Goal: Find specific page/section: Find specific page/section

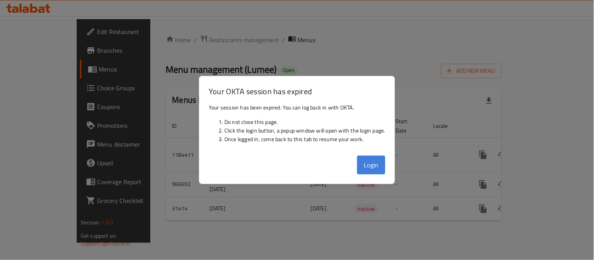
click at [378, 160] on button "Login" at bounding box center [371, 165] width 28 height 19
click at [374, 166] on button "Login" at bounding box center [371, 165] width 28 height 19
click at [371, 163] on button "Login" at bounding box center [371, 165] width 28 height 19
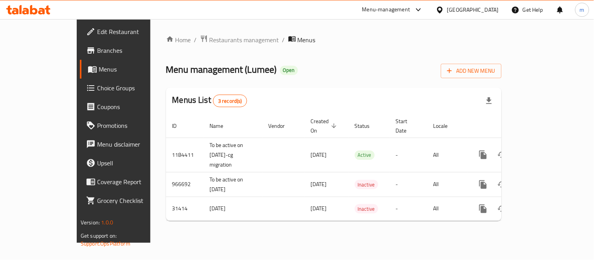
click at [418, 108] on div "Menus List 3 record(s)" at bounding box center [334, 101] width 336 height 27
drag, startPoint x: 490, startPoint y: 3, endPoint x: 490, endPoint y: 10, distance: 6.7
click at [490, 6] on div "Bahrain" at bounding box center [468, 9] width 76 height 19
click at [488, 10] on div "Bahrain" at bounding box center [473, 9] width 52 height 9
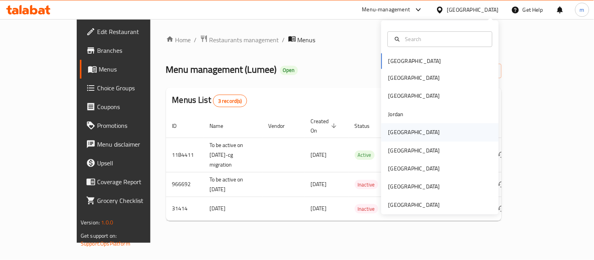
click at [394, 134] on div "Kuwait" at bounding box center [415, 132] width 52 height 9
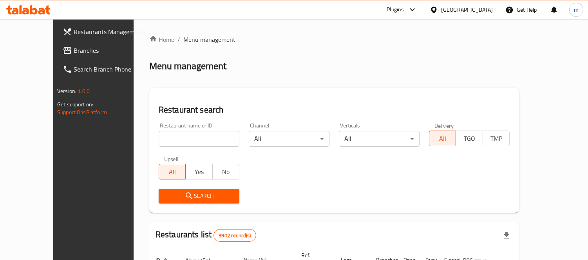
click at [74, 50] on span "Branches" at bounding box center [110, 50] width 72 height 9
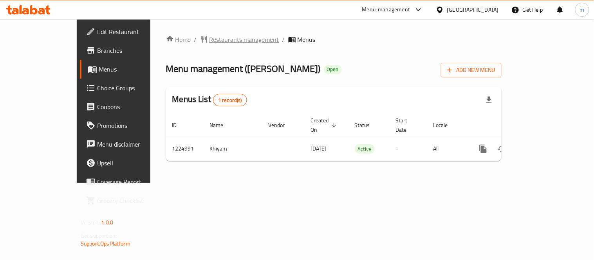
click at [210, 40] on span "Restaurants management" at bounding box center [245, 39] width 70 height 9
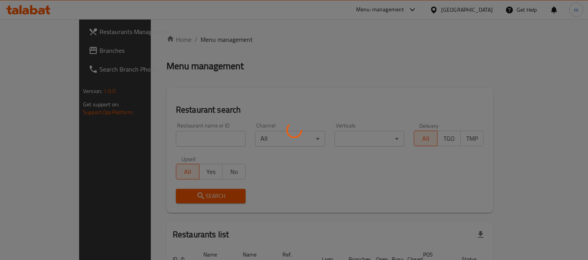
click at [205, 136] on div at bounding box center [294, 130] width 588 height 260
click at [202, 136] on div at bounding box center [294, 130] width 588 height 260
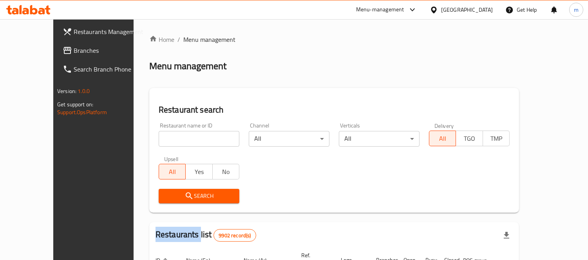
click at [202, 136] on input "search" at bounding box center [199, 139] width 81 height 16
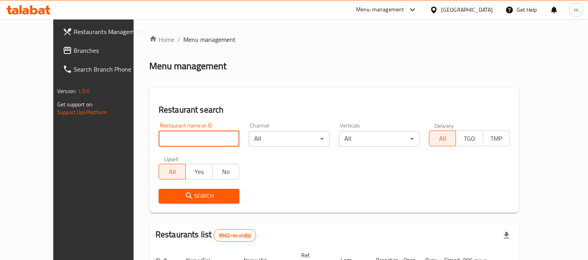
paste input "675157"
type input "675157"
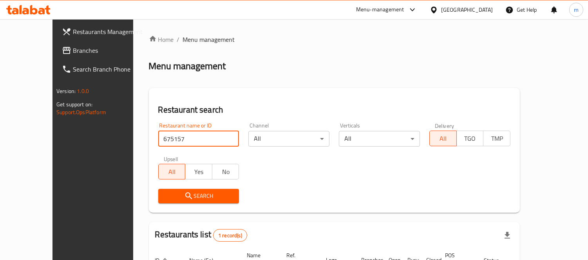
click at [479, 10] on div "Kuwait" at bounding box center [467, 9] width 52 height 9
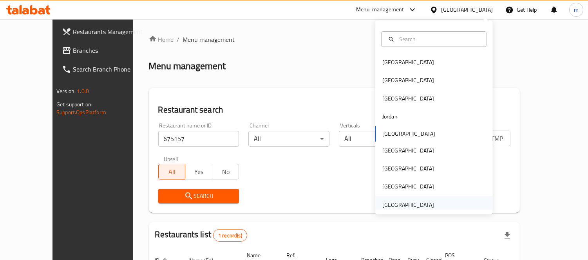
click at [396, 202] on div "United Arab Emirates" at bounding box center [408, 205] width 52 height 9
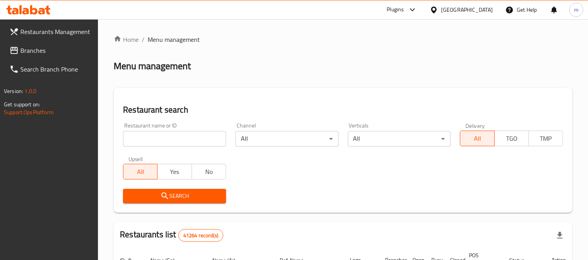
click at [19, 49] on span at bounding box center [14, 50] width 11 height 9
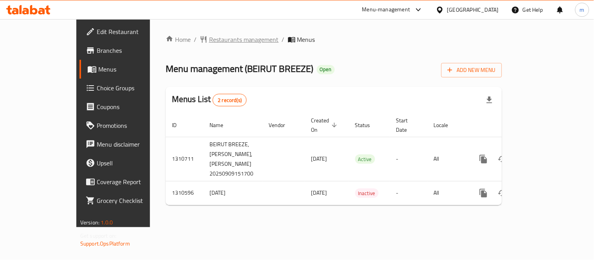
click at [209, 40] on span "Restaurants management" at bounding box center [244, 39] width 70 height 9
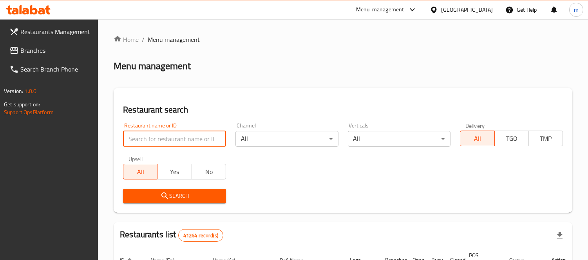
click at [181, 139] on input "search" at bounding box center [174, 139] width 103 height 16
paste input "705493"
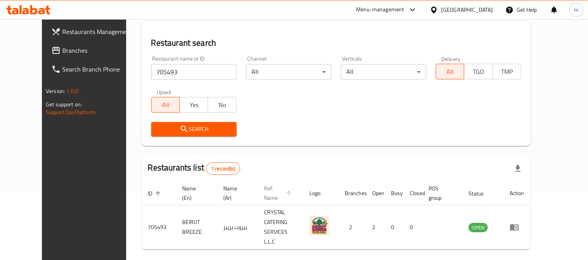
scroll to position [82, 0]
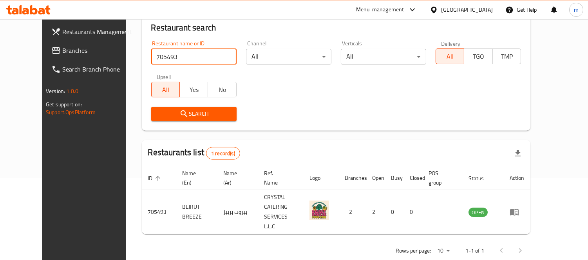
click at [394, 108] on div "Search" at bounding box center [335, 114] width 379 height 24
click at [318, 94] on div "Restaurant name or ID 705493 Restaurant name or ID Channel All ​ Verticals All …" at bounding box center [335, 81] width 379 height 90
click at [388, 77] on div "Restaurant name or ID 705493 Restaurant name or ID Channel All ​ Verticals All …" at bounding box center [335, 81] width 379 height 90
click at [375, 103] on div "Search" at bounding box center [335, 114] width 379 height 24
click at [160, 56] on input "705493" at bounding box center [193, 57] width 85 height 16
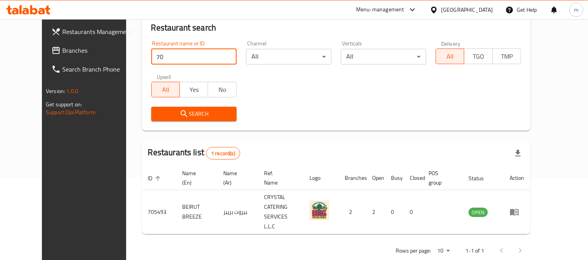
type input "7"
click button "Search" at bounding box center [193, 114] width 85 height 14
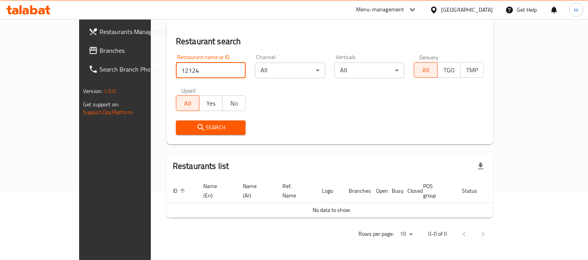
scroll to position [59, 0]
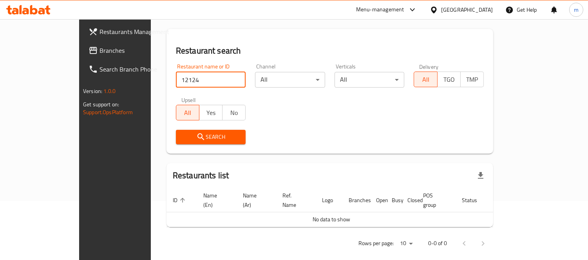
click at [188, 82] on input "12124" at bounding box center [211, 80] width 70 height 16
type input "1"
click button "Search" at bounding box center [211, 137] width 70 height 14
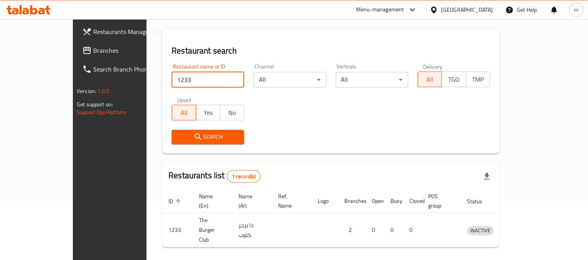
scroll to position [73, 0]
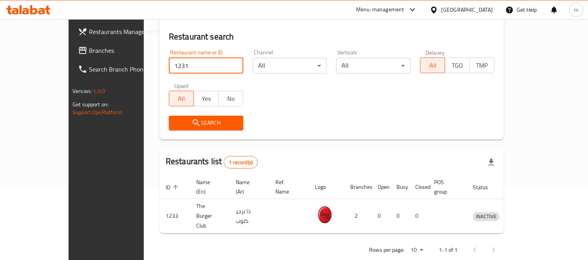
click button "Search" at bounding box center [206, 123] width 74 height 14
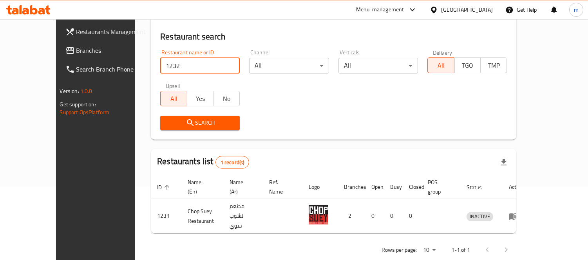
click button "Search" at bounding box center [200, 123] width 80 height 14
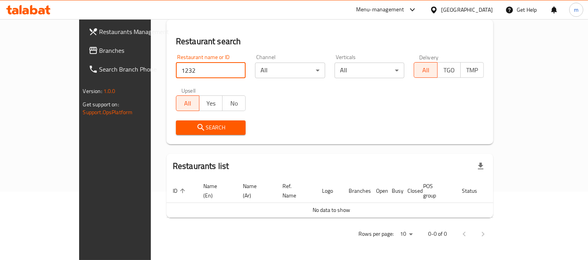
scroll to position [59, 0]
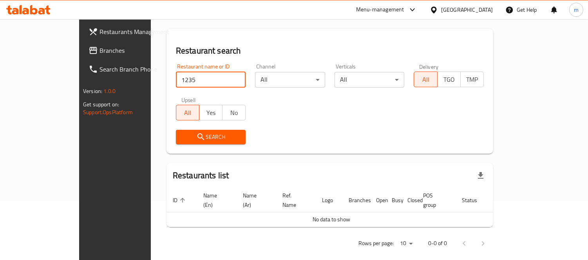
click button "Search" at bounding box center [211, 137] width 70 height 14
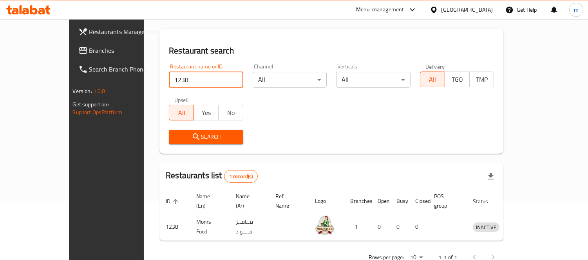
scroll to position [73, 0]
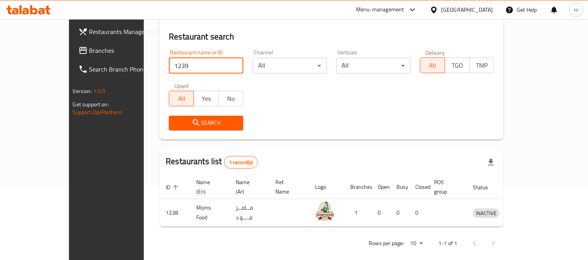
click button "Search" at bounding box center [206, 123] width 74 height 14
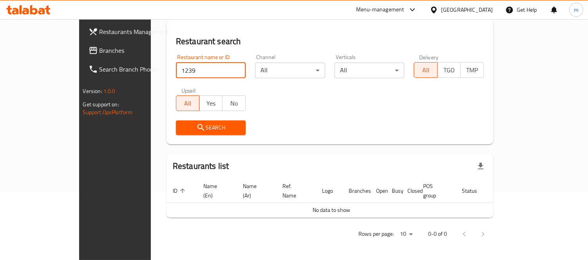
scroll to position [59, 0]
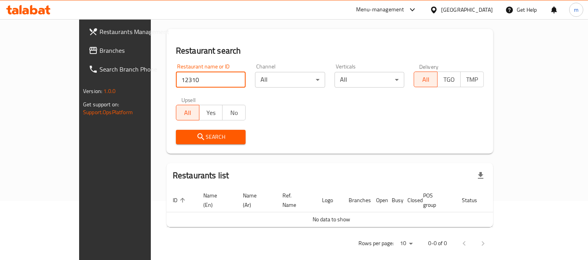
click button "Search" at bounding box center [211, 137] width 70 height 14
type input "1"
click at [206, 53] on h2 "Restaurant search" at bounding box center [330, 51] width 308 height 12
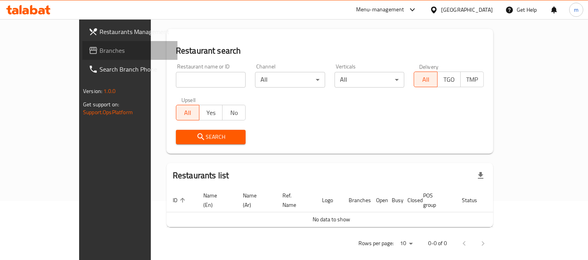
click at [99, 47] on span "Branches" at bounding box center [135, 50] width 72 height 9
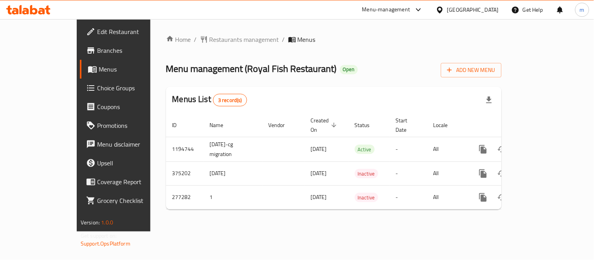
click at [480, 8] on div "[GEOGRAPHIC_DATA]" at bounding box center [473, 9] width 52 height 9
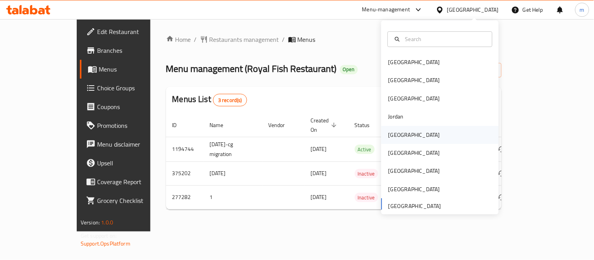
click at [403, 136] on div "Kuwait" at bounding box center [414, 135] width 64 height 18
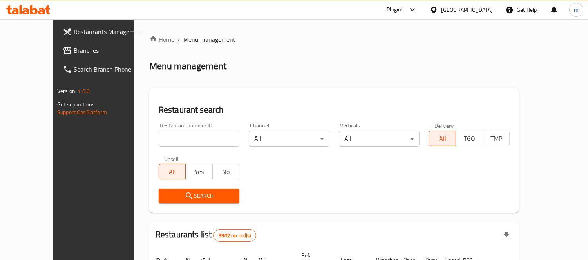
click at [74, 51] on span "Branches" at bounding box center [110, 50] width 72 height 9
